Goal: Task Accomplishment & Management: Manage account settings

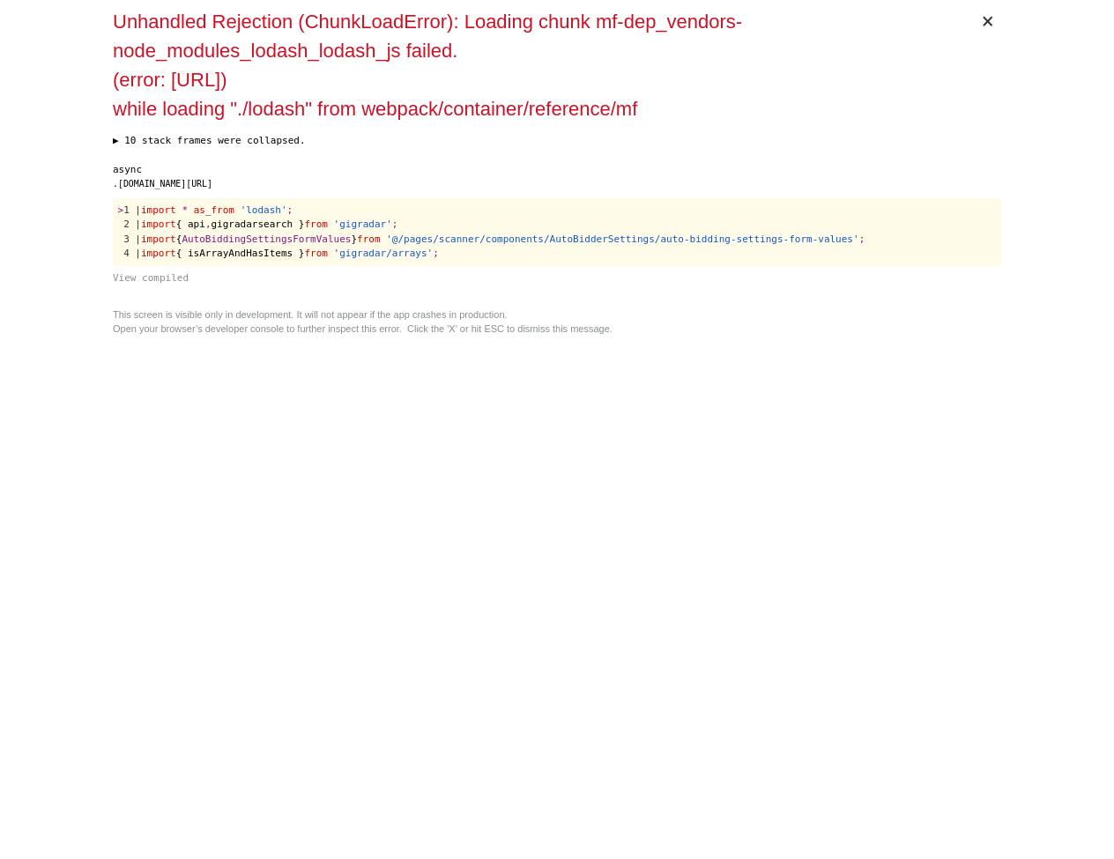
click at [602, 192] on div "async .[DOMAIN_NAME][URL] > 1 | import * as _ from 'lodash' ; 2 | import { api …" at bounding box center [557, 224] width 889 height 123
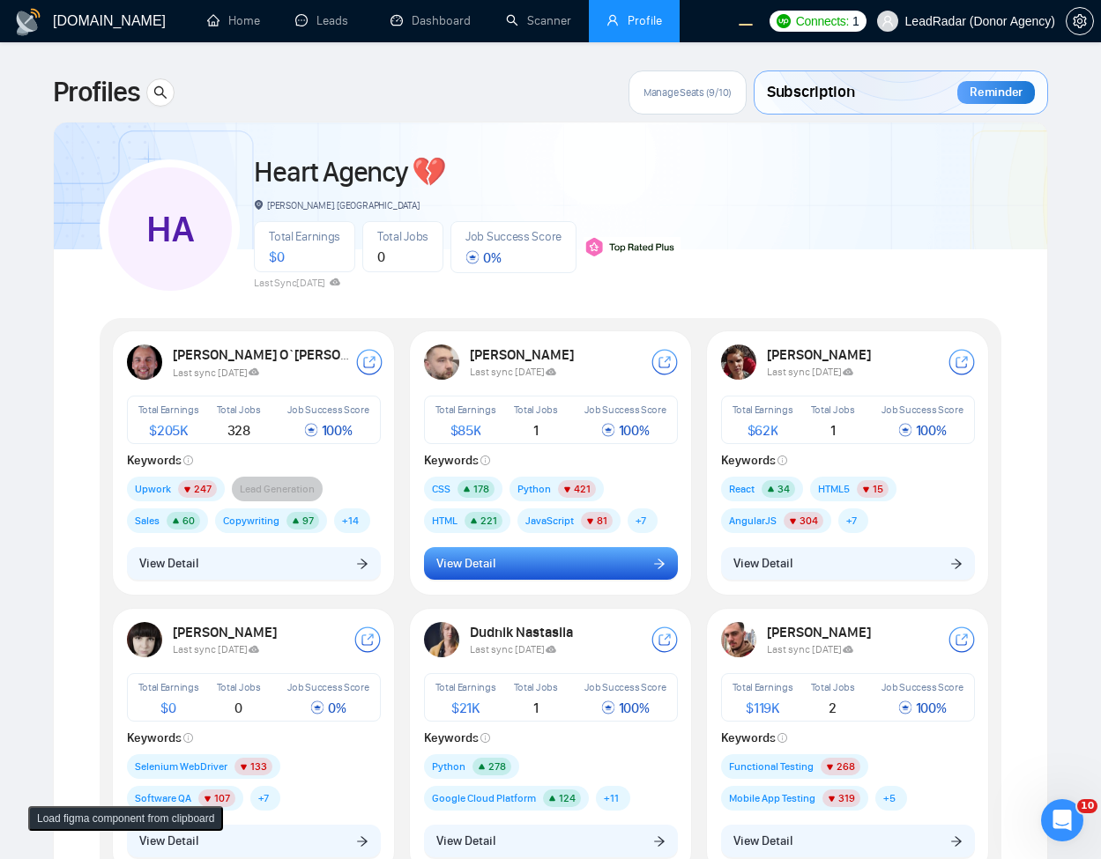
click at [553, 551] on button "View Detail" at bounding box center [551, 563] width 254 height 33
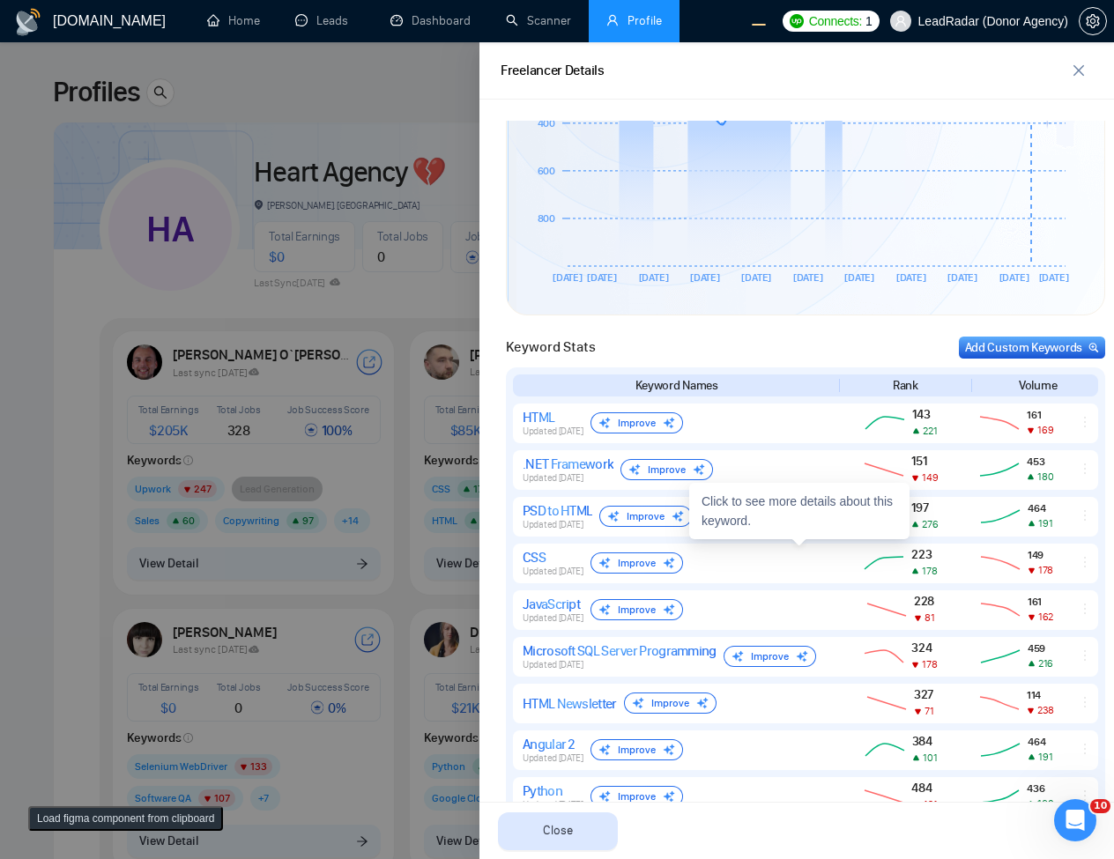
scroll to position [496, 0]
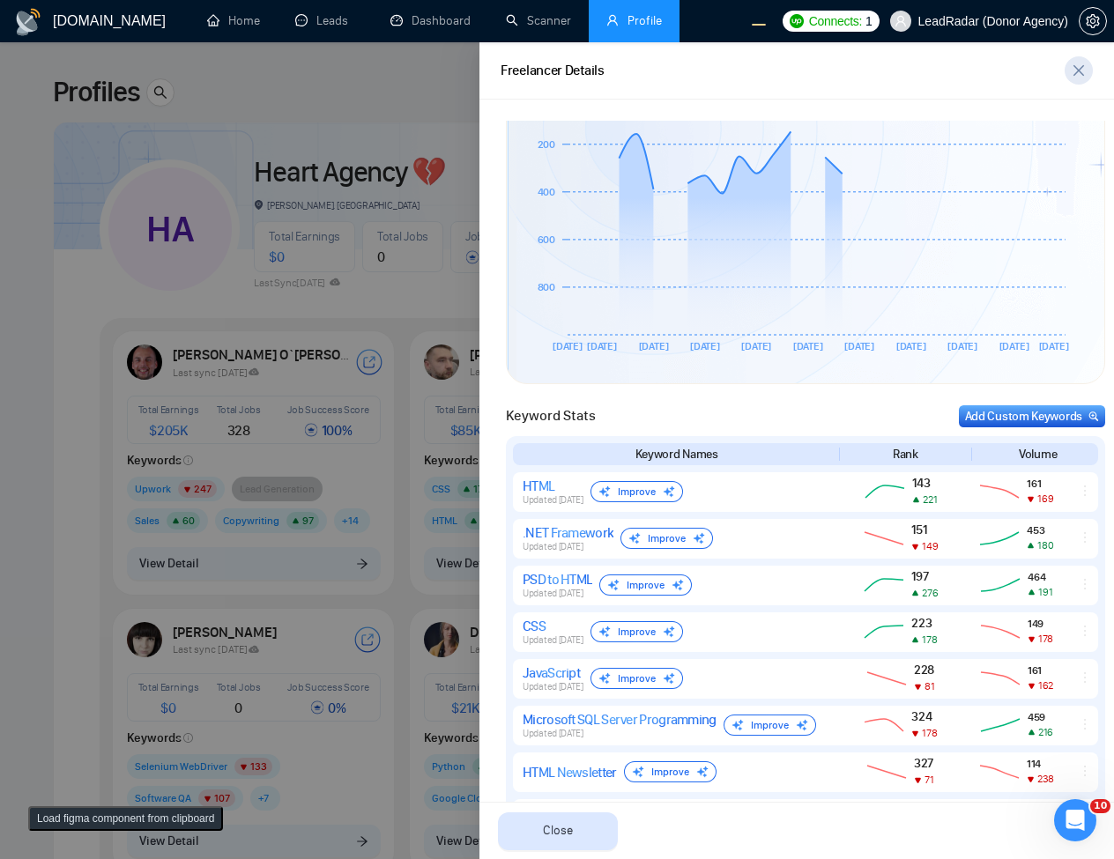
click at [1075, 72] on icon "close" at bounding box center [1079, 70] width 14 height 14
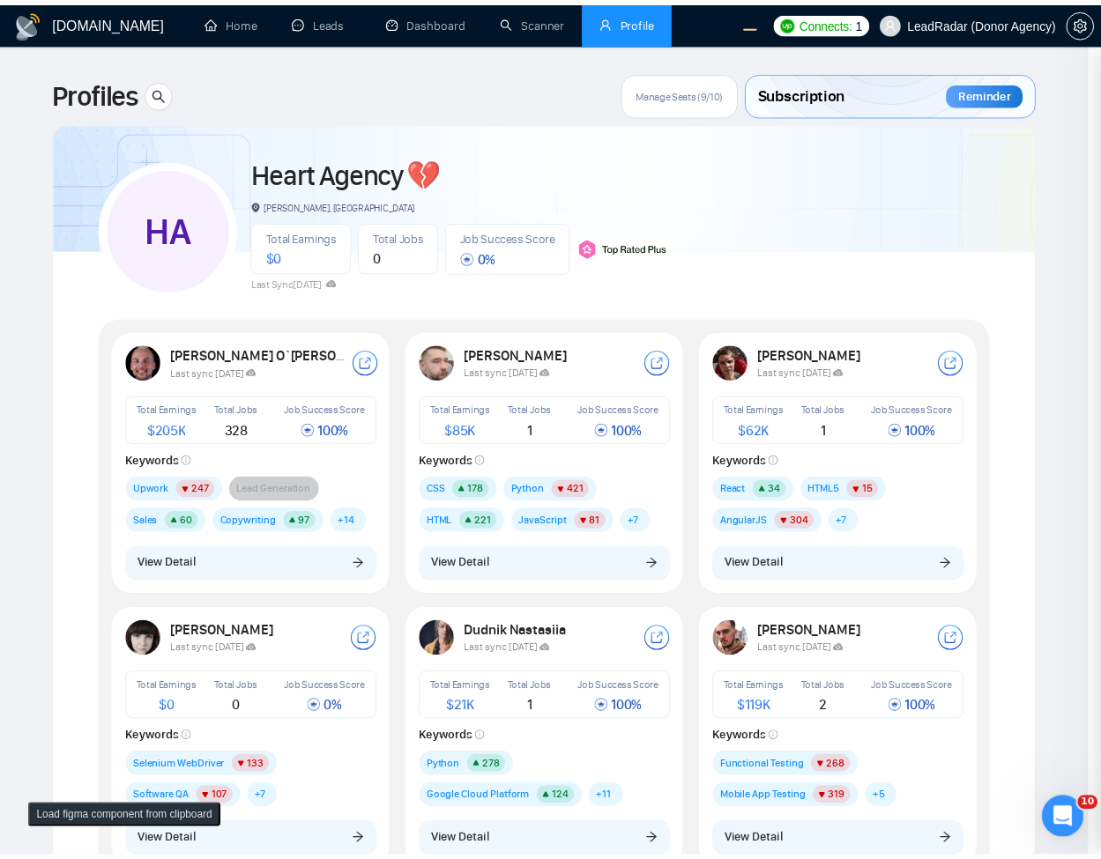
scroll to position [0, 0]
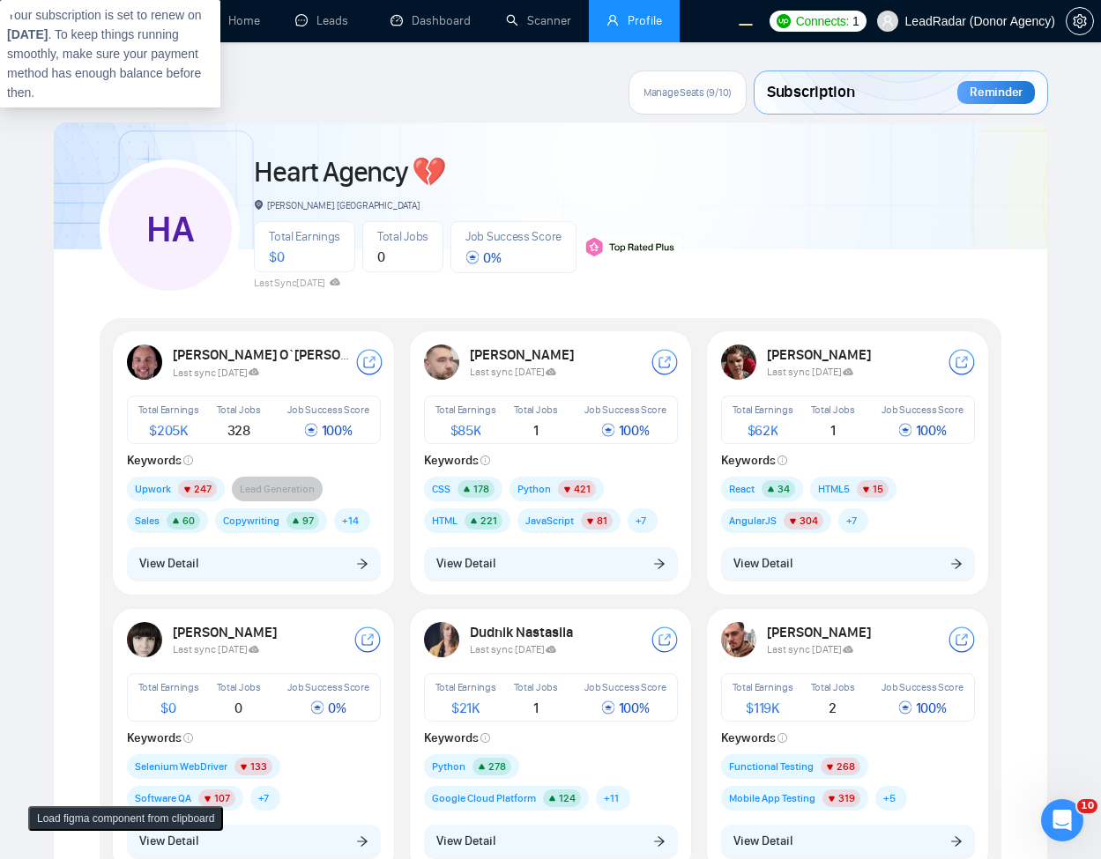
click at [1007, 21] on span "LeadRadar (Donor Agency)" at bounding box center [980, 21] width 150 height 0
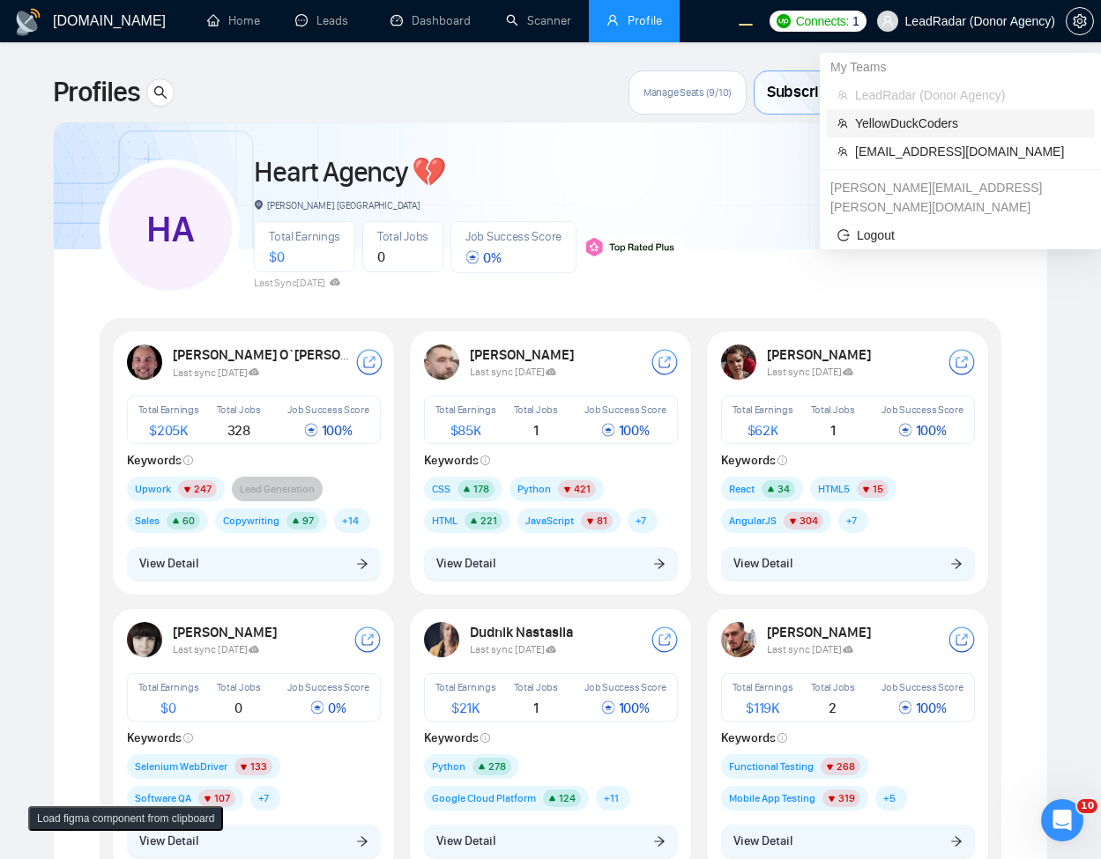
click at [916, 123] on span "YellowDuckCoders" at bounding box center [969, 123] width 228 height 19
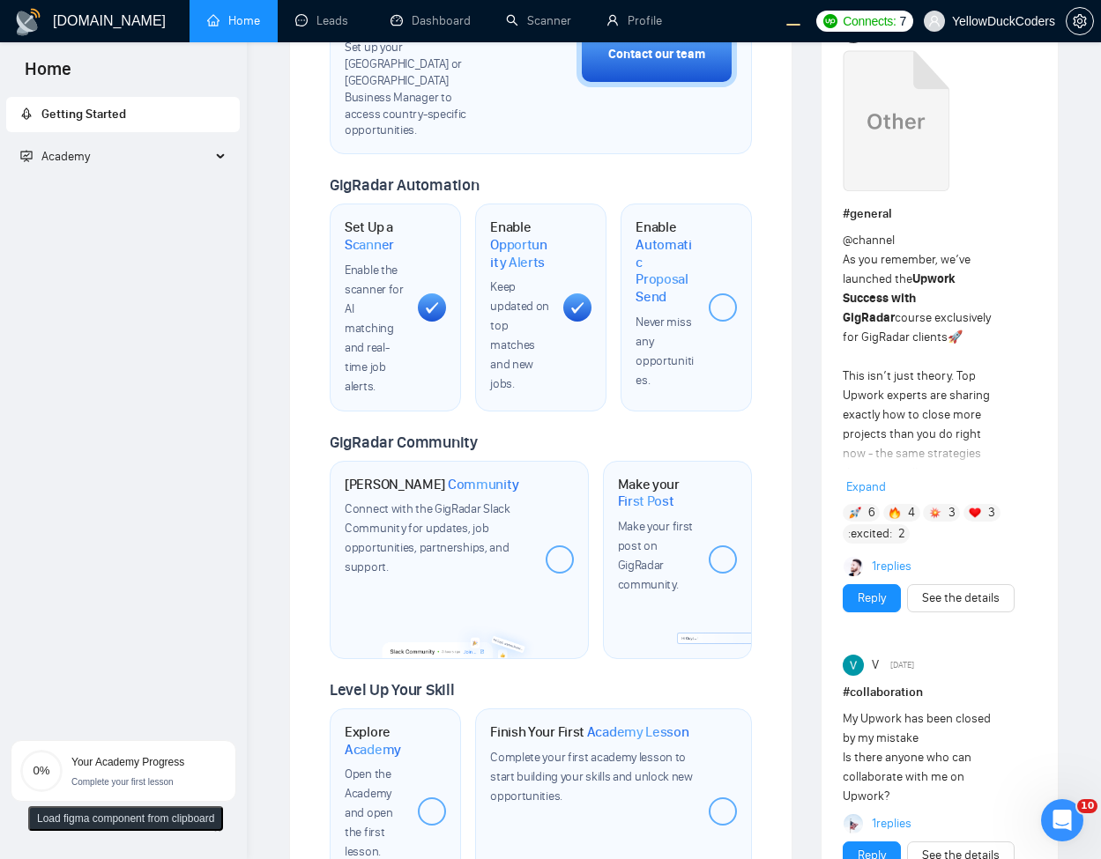
scroll to position [106, 0]
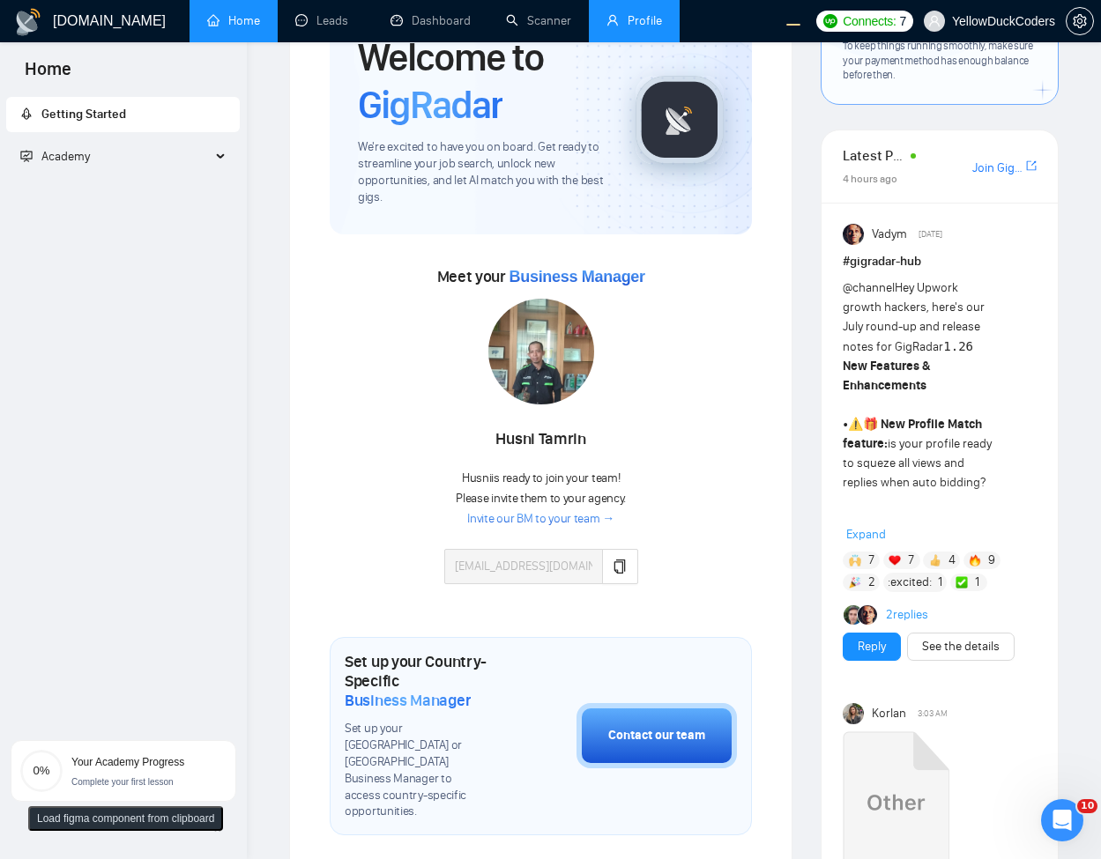
click at [641, 19] on link "Profile" at bounding box center [634, 20] width 56 height 15
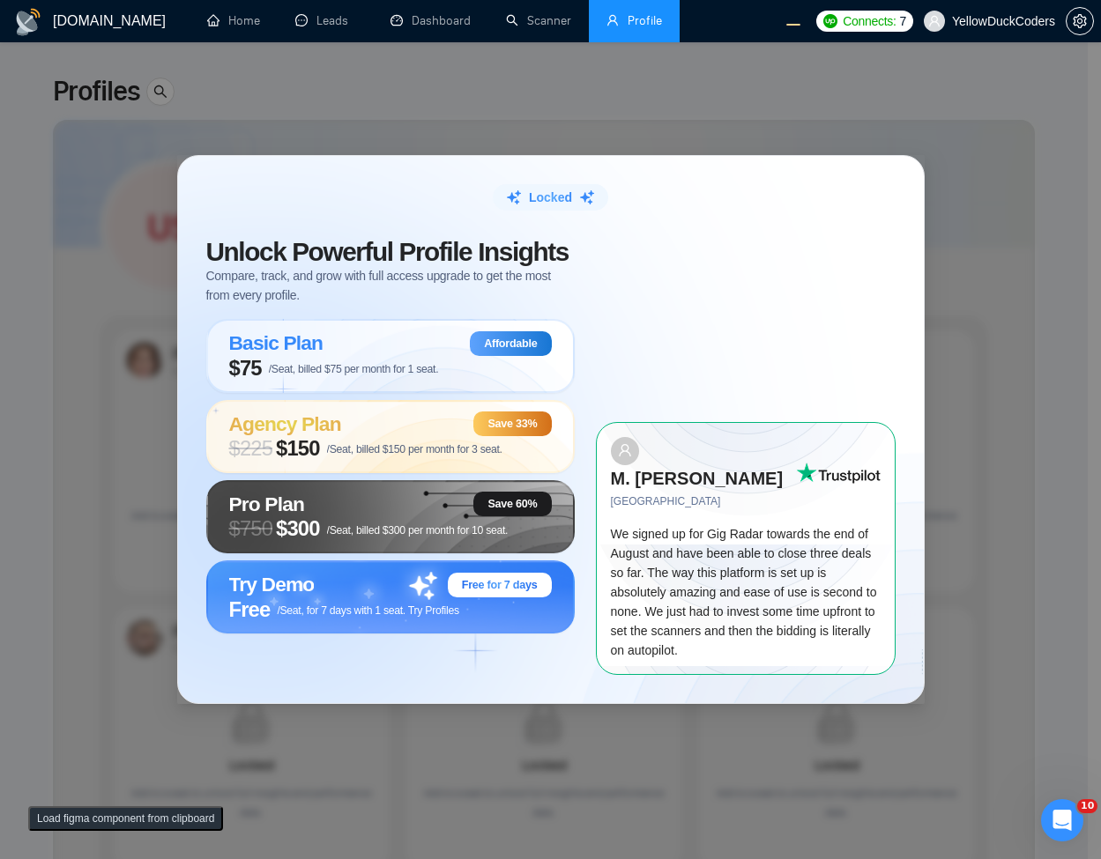
click at [625, 61] on div "Locked Unlock Powerful Profile Insights Compare, track, and grow with full acce…" at bounding box center [550, 429] width 1101 height 859
